Goal: Navigation & Orientation: Find specific page/section

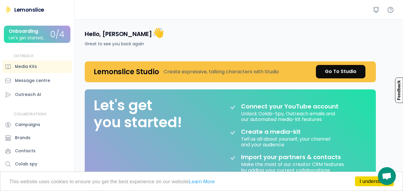
click at [336, 70] on div "Go To Studio" at bounding box center [341, 71] width 32 height 7
click at [30, 66] on div "Media Kits" at bounding box center [26, 67] width 22 height 6
click at [34, 36] on div "Let's get started..." at bounding box center [27, 38] width 37 height 4
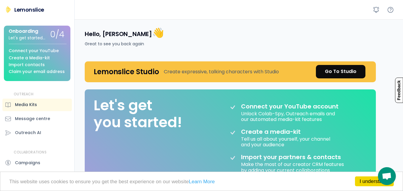
click at [22, 108] on div "Media Kits" at bounding box center [26, 105] width 22 height 6
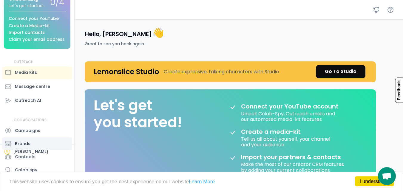
click at [32, 147] on div "Brands" at bounding box center [37, 144] width 70 height 13
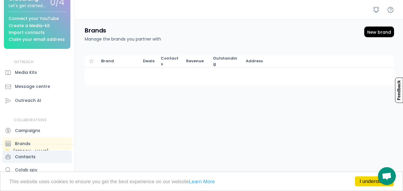
click at [27, 157] on div "Contacts" at bounding box center [25, 157] width 21 height 6
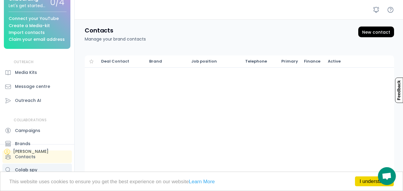
click at [30, 168] on div "Colab spy" at bounding box center [26, 170] width 22 height 6
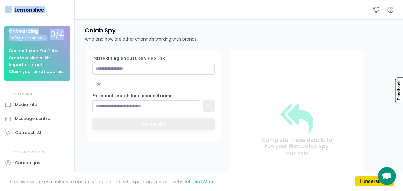
drag, startPoint x: 75, startPoint y: 13, endPoint x: 70, endPoint y: 30, distance: 18.0
click at [70, 30] on body "I understand! This website uses cookies to ensure you get the best experience o…" at bounding box center [201, 95] width 403 height 191
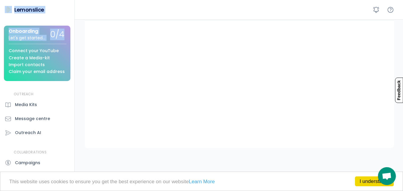
scroll to position [57, 0]
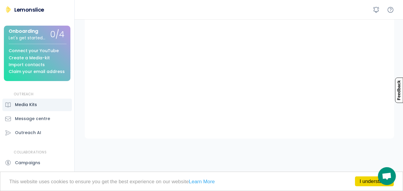
click at [32, 106] on div "Media Kits" at bounding box center [26, 105] width 22 height 6
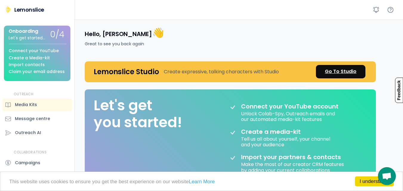
click at [331, 71] on div "Go To Studio" at bounding box center [341, 71] width 32 height 7
